Goal: Task Accomplishment & Management: Manage account settings

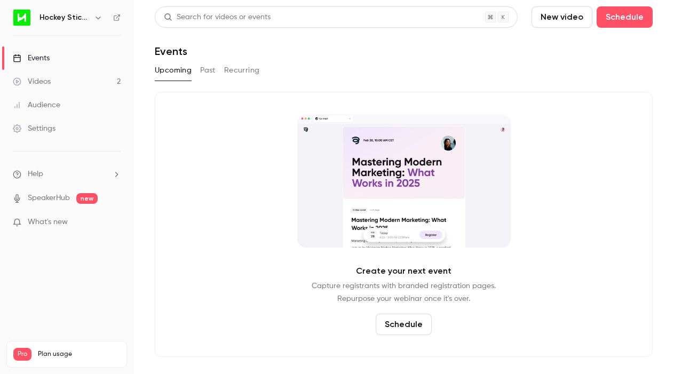
click at [50, 82] on div "Videos" at bounding box center [32, 81] width 38 height 11
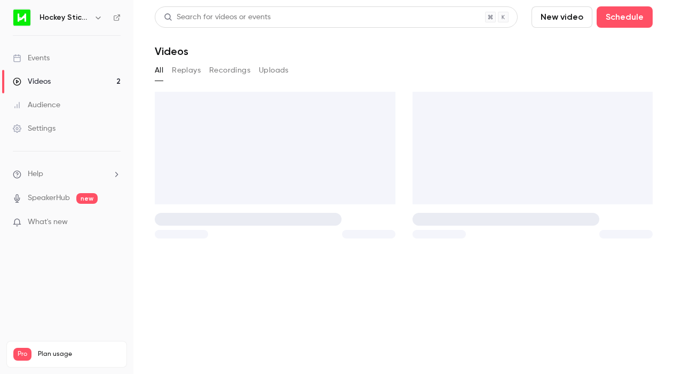
click at [37, 59] on div "Events" at bounding box center [31, 58] width 37 height 11
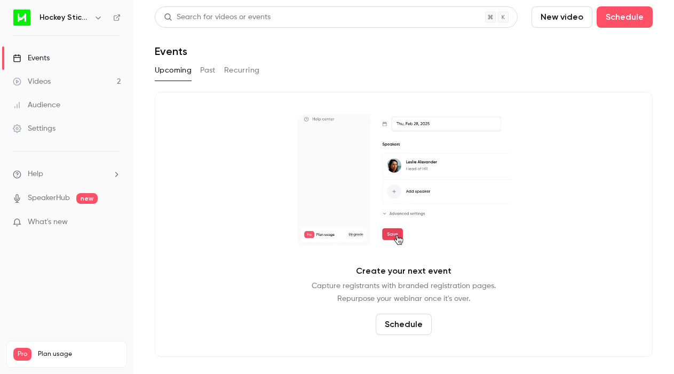
click at [208, 69] on button "Past" at bounding box center [207, 70] width 15 height 17
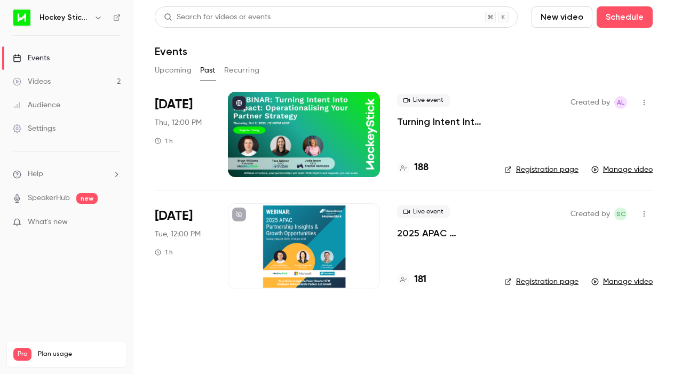
click at [532, 167] on link "Registration page" at bounding box center [541, 169] width 74 height 11
click at [34, 78] on div "Videos" at bounding box center [32, 81] width 38 height 11
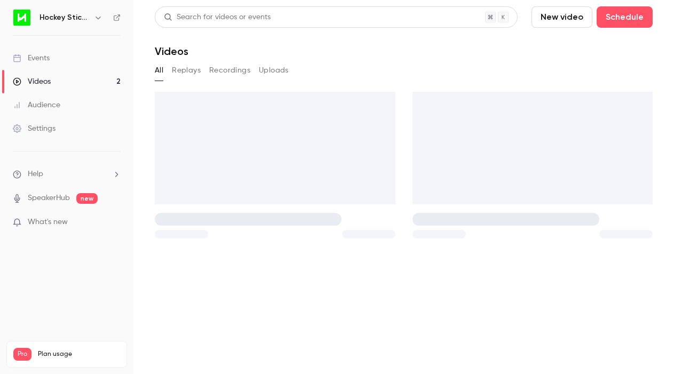
click at [36, 62] on div "Events" at bounding box center [31, 58] width 37 height 11
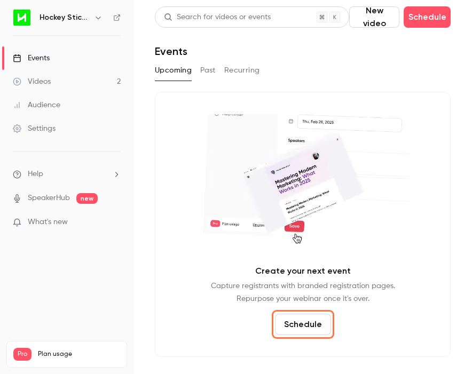
click at [308, 318] on button "Schedule" at bounding box center [303, 324] width 56 height 21
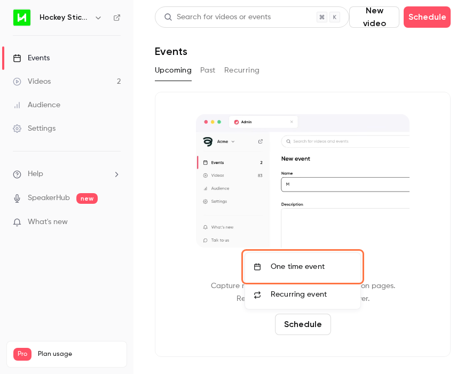
click at [293, 271] on div "One time event" at bounding box center [310, 266] width 81 height 11
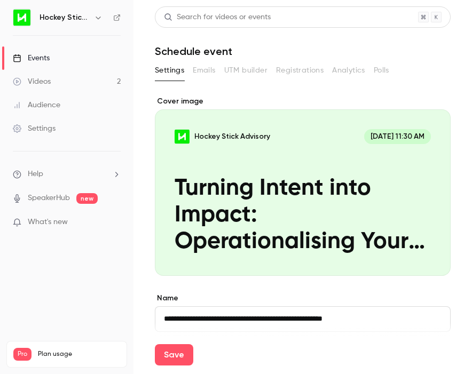
type input "**********"
drag, startPoint x: 367, startPoint y: 315, endPoint x: 139, endPoint y: 316, distance: 227.8
click at [139, 316] on main "**********" at bounding box center [302, 187] width 338 height 374
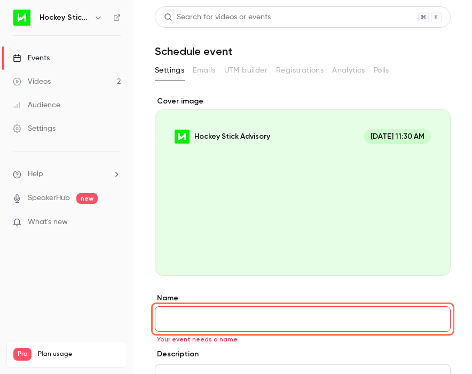
click at [209, 316] on input "Name" at bounding box center [303, 319] width 296 height 26
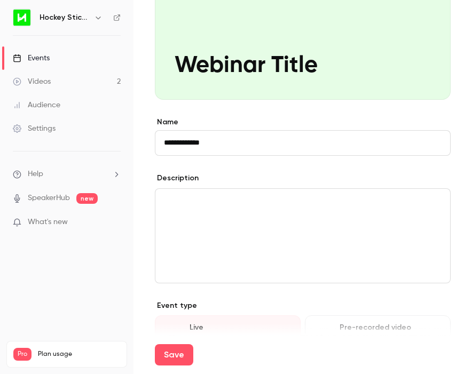
scroll to position [177, 0]
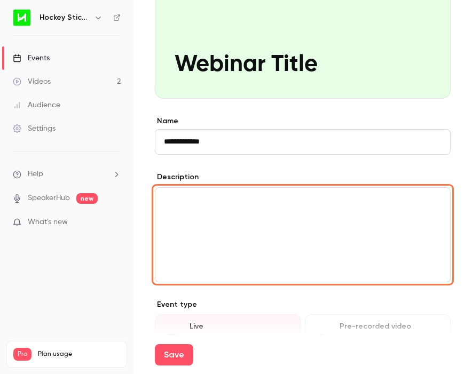
type input "**********"
click at [204, 225] on div "editor" at bounding box center [302, 235] width 294 height 94
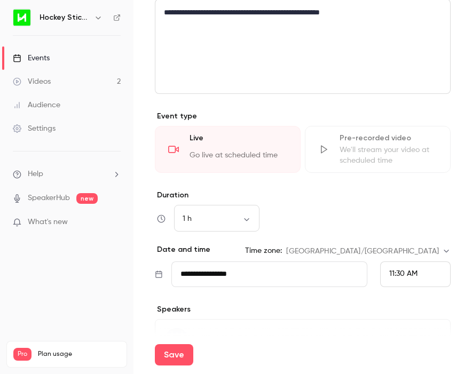
scroll to position [439, 0]
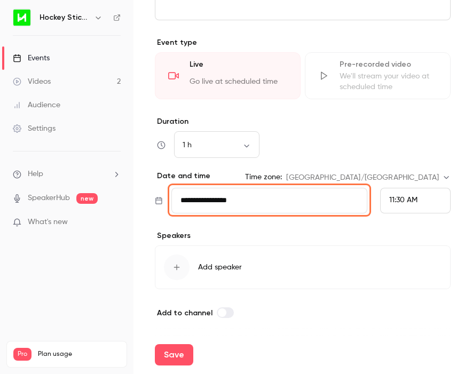
click at [265, 194] on input "**********" at bounding box center [269, 201] width 196 height 26
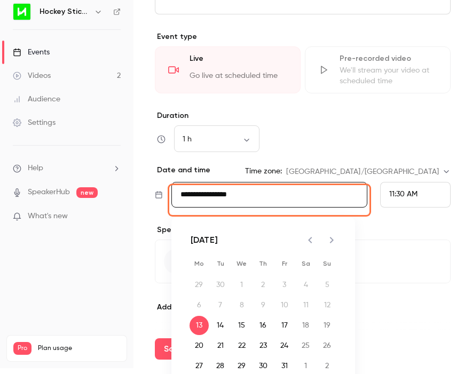
scroll to position [47, 0]
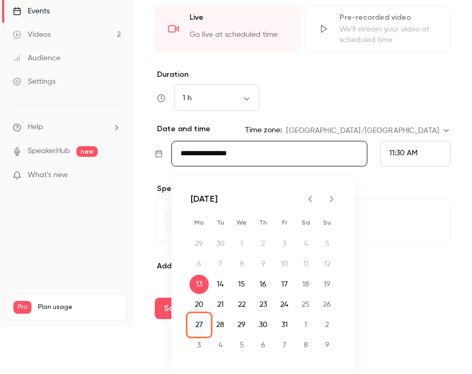
click at [202, 328] on button "27" at bounding box center [198, 324] width 19 height 19
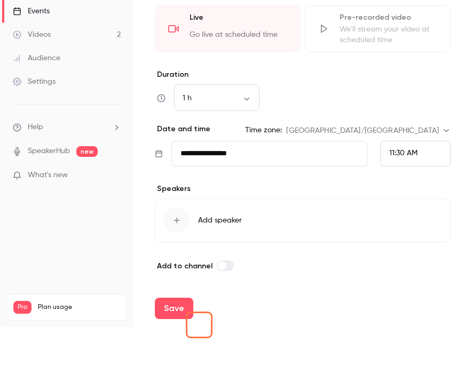
type input "**********"
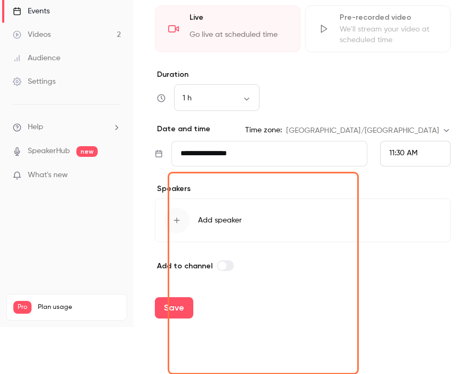
scroll to position [0, 0]
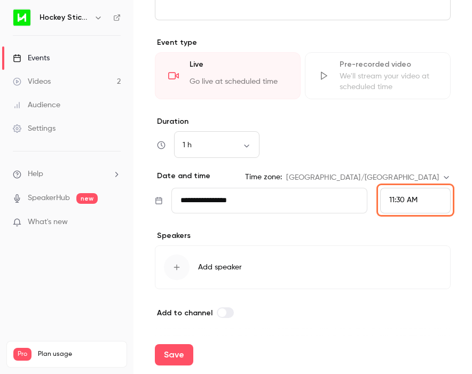
click at [416, 201] on span "11:30 AM" at bounding box center [403, 199] width 28 height 7
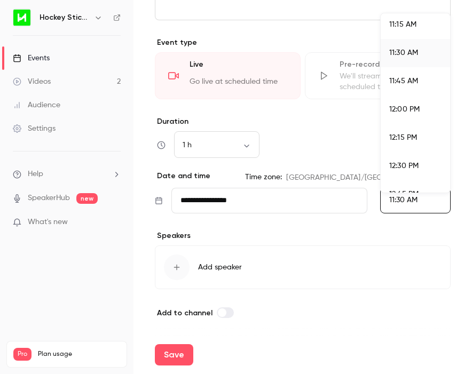
scroll to position [1276, 0]
click at [411, 111] on span "12:00 PM" at bounding box center [404, 108] width 30 height 7
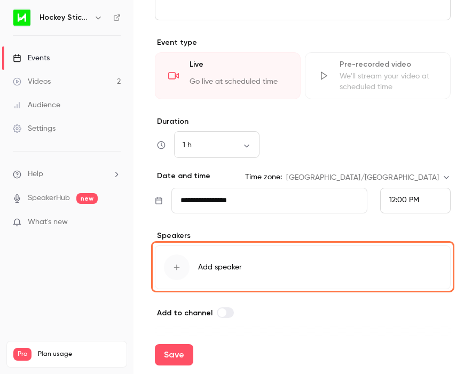
click at [175, 274] on div "button" at bounding box center [177, 267] width 26 height 26
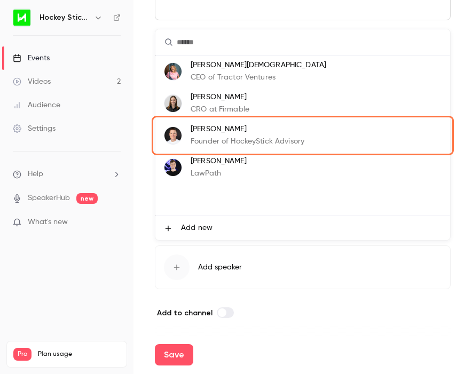
click at [221, 124] on p "[PERSON_NAME]" at bounding box center [247, 129] width 114 height 11
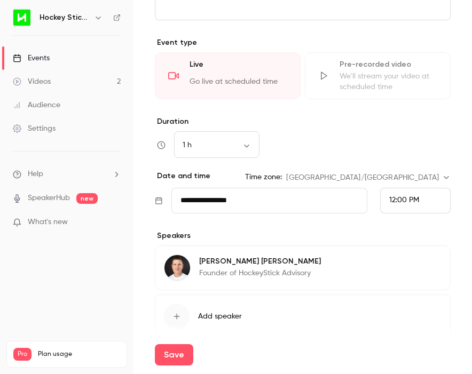
scroll to position [471, 0]
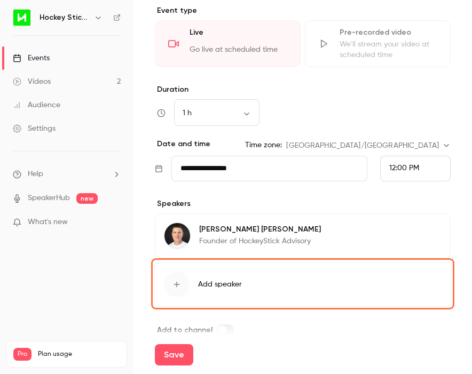
click at [174, 285] on icon "button" at bounding box center [176, 284] width 9 height 9
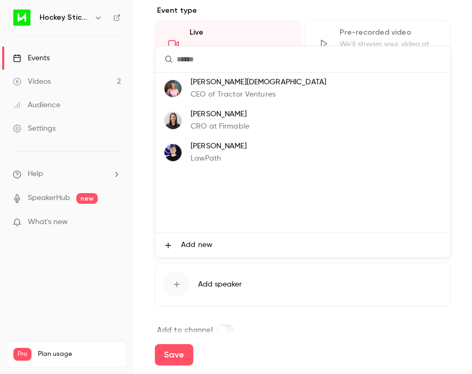
click at [147, 268] on div at bounding box center [236, 187] width 472 height 374
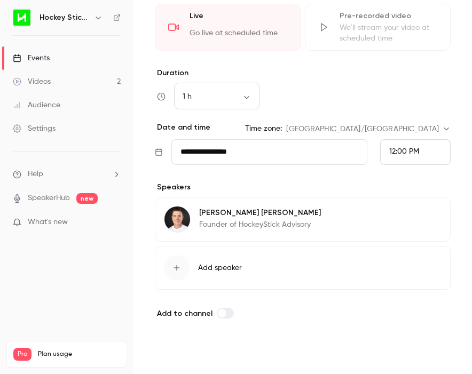
scroll to position [0, 0]
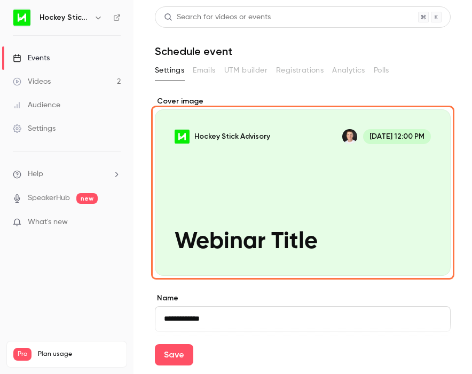
click at [201, 120] on div "Cover image" at bounding box center [303, 186] width 296 height 180
click at [0, 0] on input "Hockey Stick Advisory [DATE] 12:00 PM Webinar Title" at bounding box center [0, 0] width 0 height 0
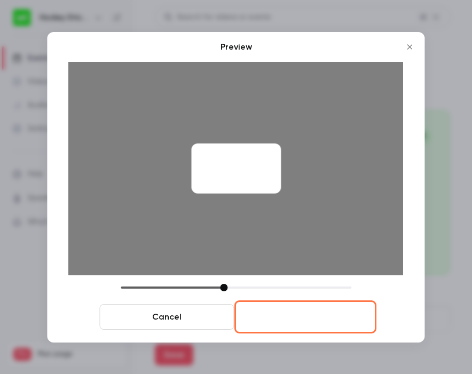
click at [293, 320] on button "Save cover" at bounding box center [305, 317] width 134 height 26
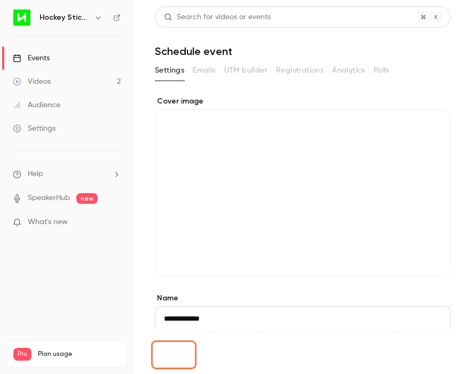
click at [176, 354] on button "Save" at bounding box center [174, 354] width 38 height 21
type input "**********"
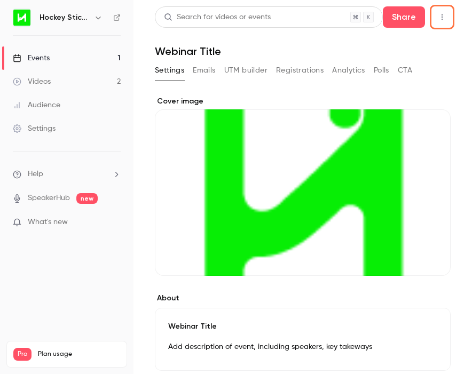
click at [441, 15] on icon "button" at bounding box center [441, 16] width 9 height 7
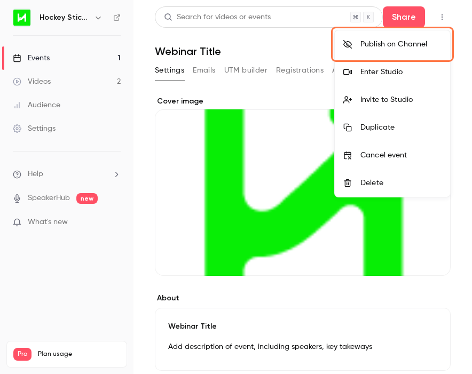
click at [371, 47] on div "Publish on Channel" at bounding box center [400, 44] width 81 height 11
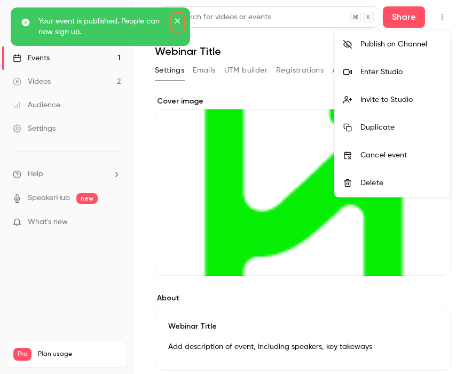
click at [179, 20] on icon "close" at bounding box center [177, 21] width 7 height 9
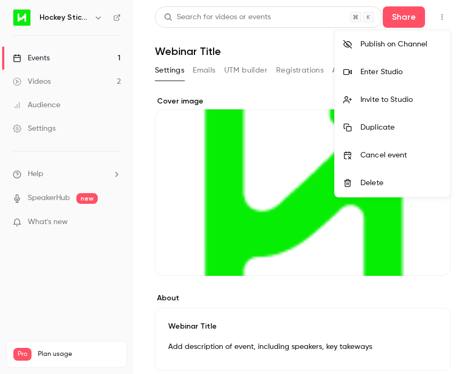
click at [281, 42] on div at bounding box center [236, 187] width 472 height 374
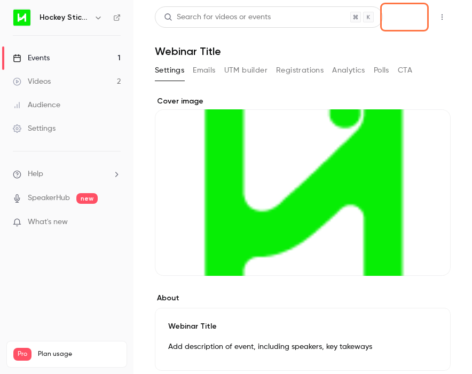
click at [404, 19] on button "Share" at bounding box center [404, 16] width 42 height 21
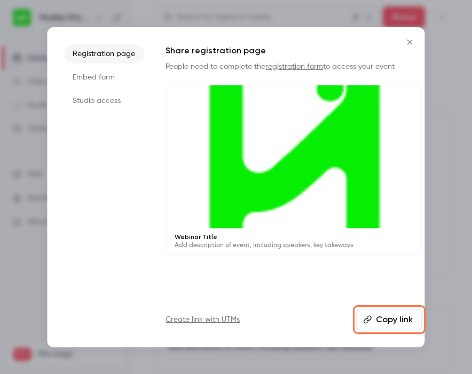
click at [389, 320] on button "Copy link" at bounding box center [389, 319] width 66 height 21
click at [455, 165] on div at bounding box center [236, 187] width 472 height 374
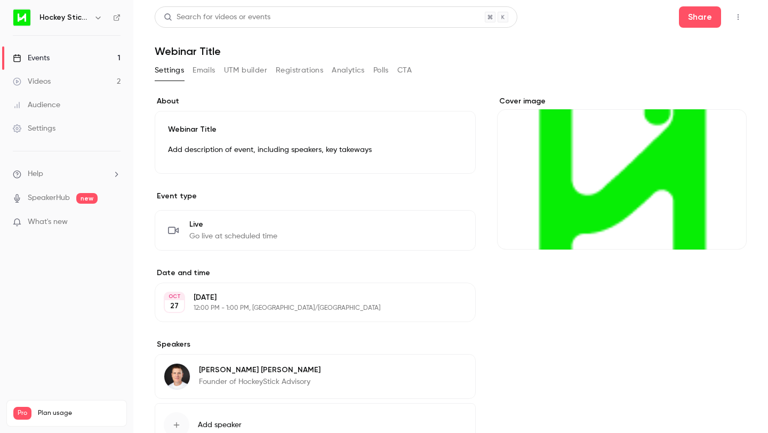
click at [673, 14] on icon "button" at bounding box center [738, 16] width 9 height 7
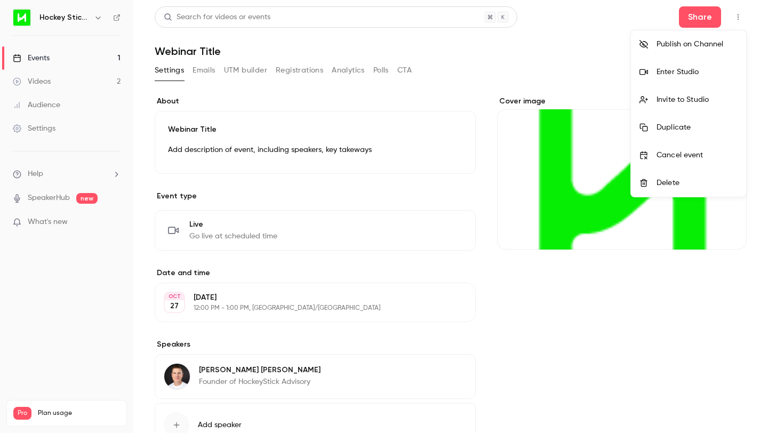
click at [662, 178] on div "Delete" at bounding box center [697, 183] width 81 height 11
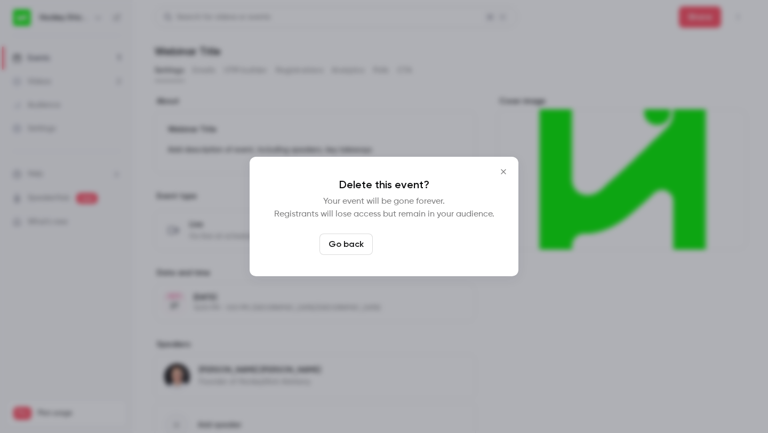
click at [412, 244] on button "Delete event" at bounding box center [412, 244] width 71 height 21
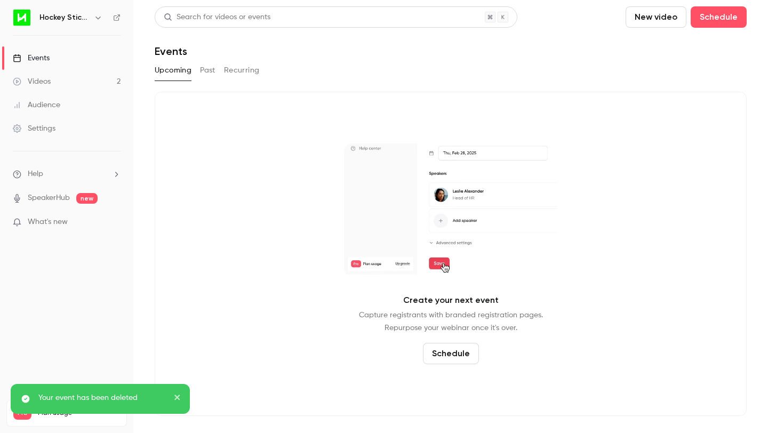
click at [176, 373] on icon "close" at bounding box center [176, 397] width 5 height 5
